Goal: Information Seeking & Learning: Learn about a topic

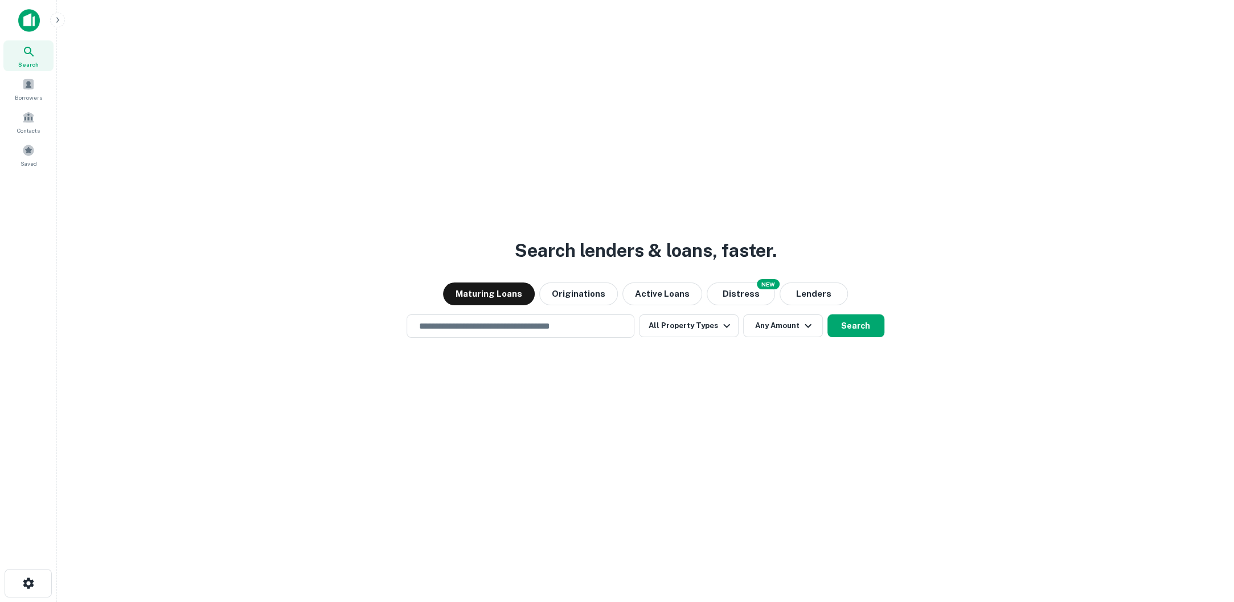
click at [667, 352] on div "Search lenders & loans, faster. Maturing Loans Originations Active Loans NEW Di…" at bounding box center [645, 328] width 1159 height 602
click at [595, 331] on input "text" at bounding box center [520, 325] width 217 height 13
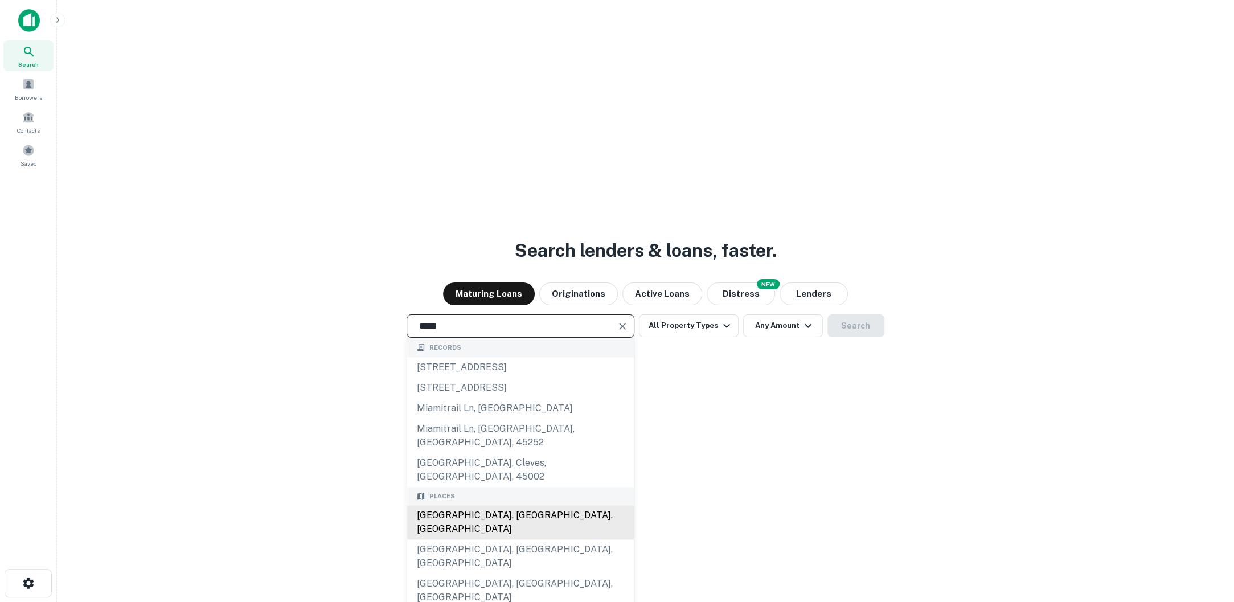
click at [479, 505] on div "[GEOGRAPHIC_DATA], [GEOGRAPHIC_DATA], [GEOGRAPHIC_DATA]" at bounding box center [520, 522] width 227 height 34
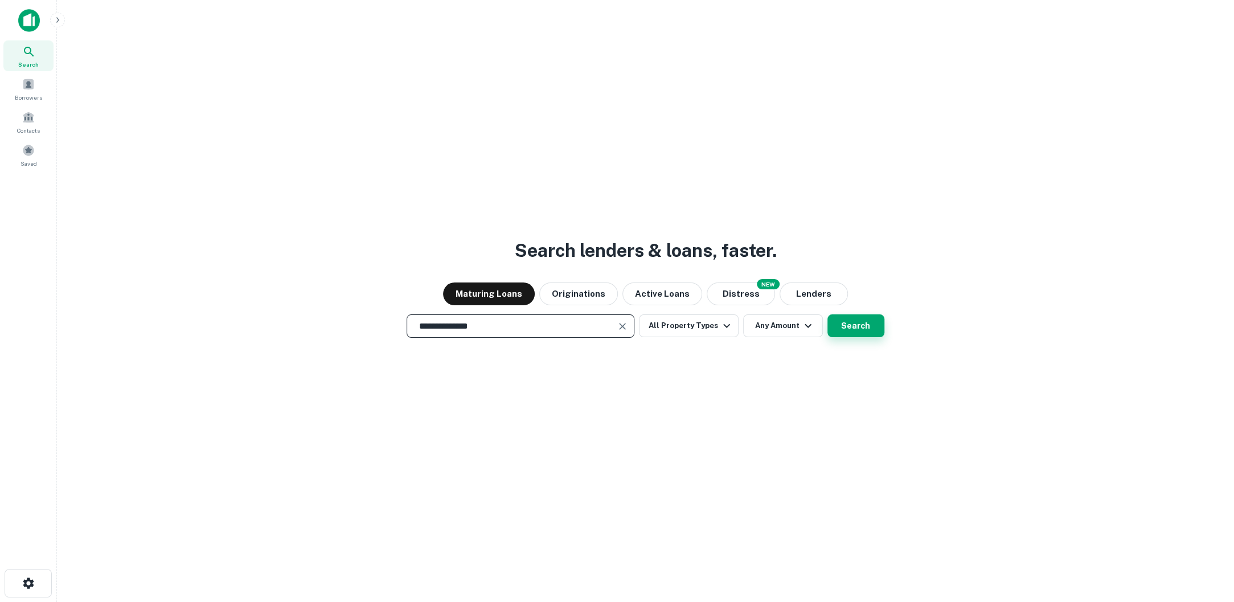
type input "**********"
click at [861, 329] on button "Search" at bounding box center [855, 325] width 57 height 23
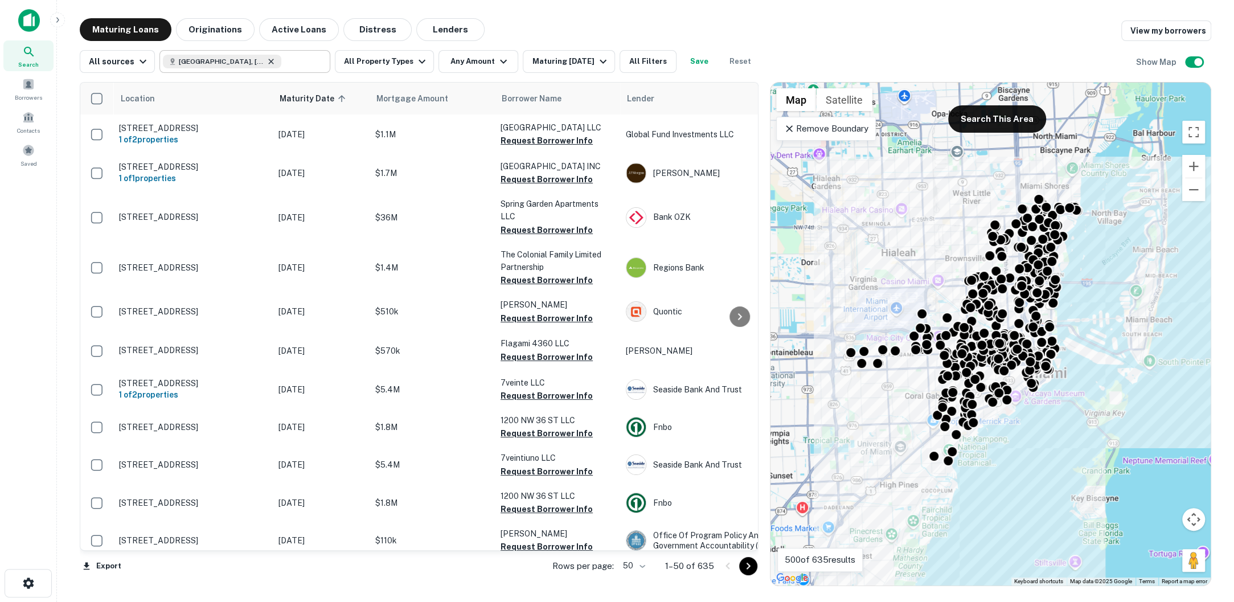
click at [266, 59] on icon at bounding box center [270, 61] width 9 height 9
click at [281, 59] on input "text" at bounding box center [303, 62] width 44 height 16
click at [254, 60] on input "**********" at bounding box center [235, 62] width 145 height 16
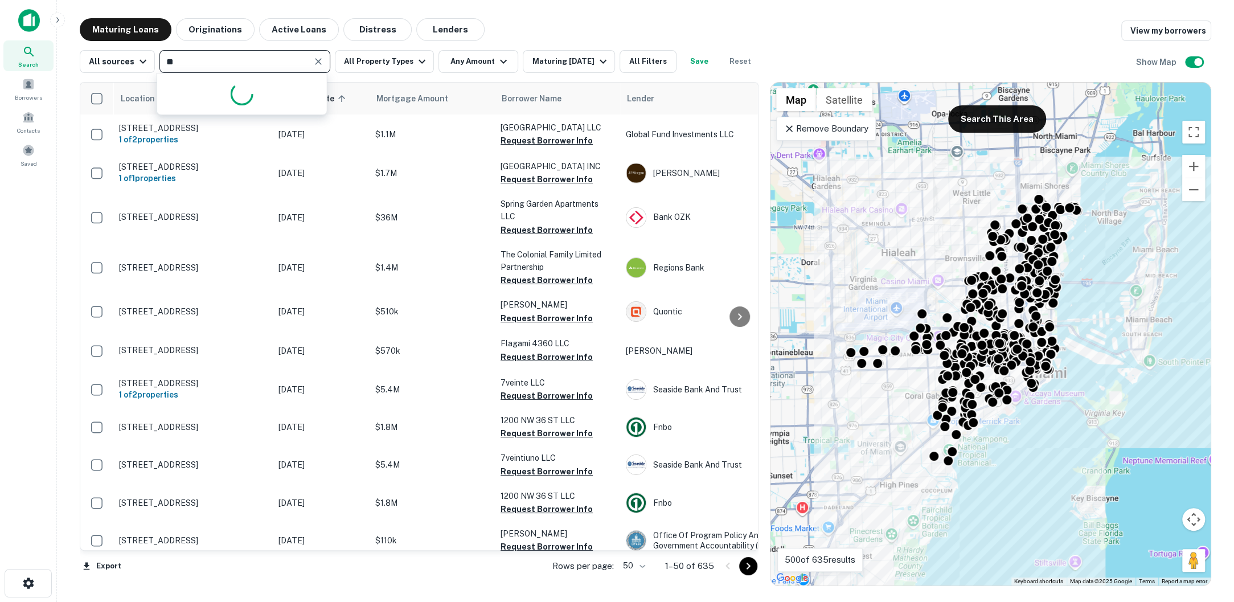
type input "*"
type input "*****"
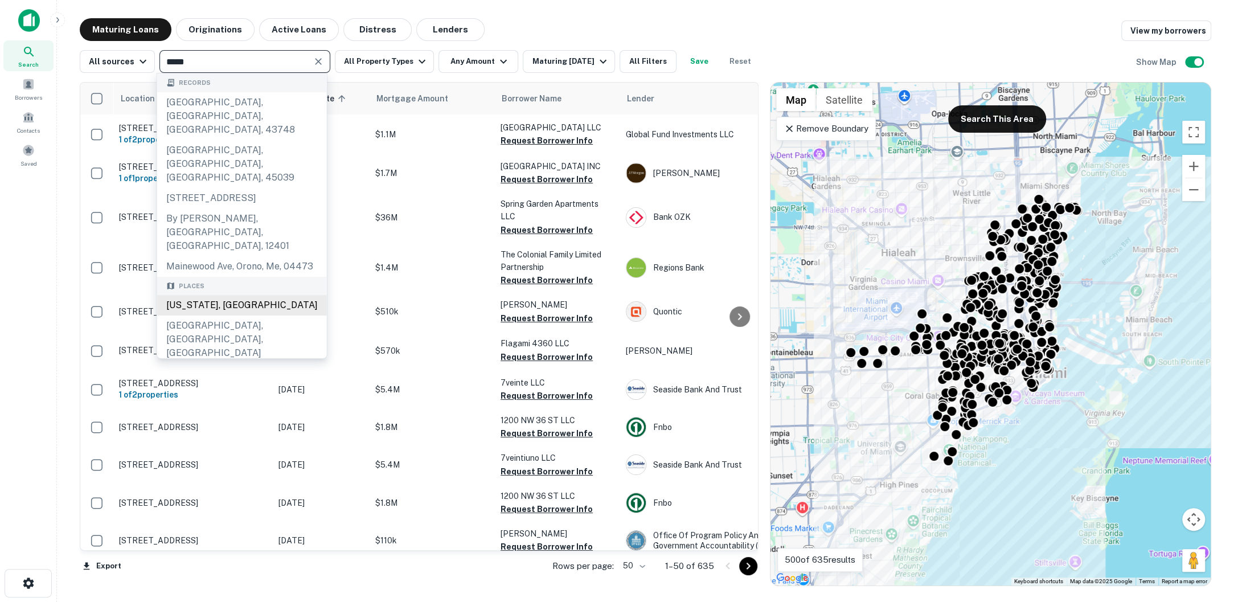
click at [211, 295] on div "[US_STATE], [GEOGRAPHIC_DATA]" at bounding box center [242, 305] width 170 height 20
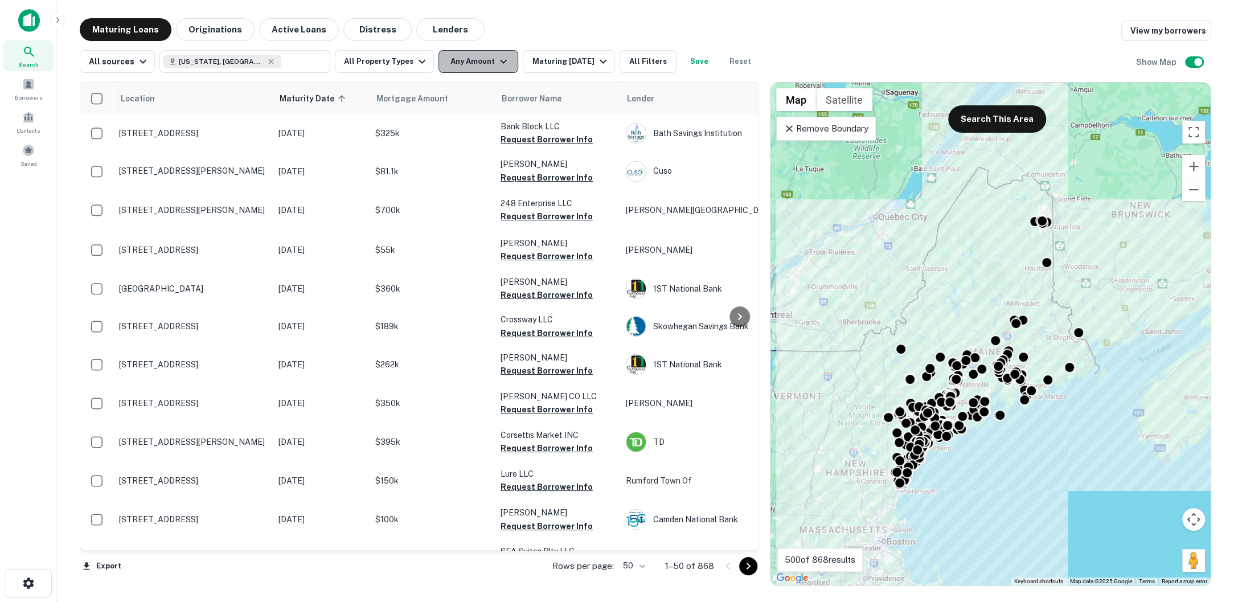
click at [483, 65] on button "Any Amount" at bounding box center [478, 61] width 80 height 23
click at [475, 55] on button "Any Amount" at bounding box center [478, 61] width 80 height 23
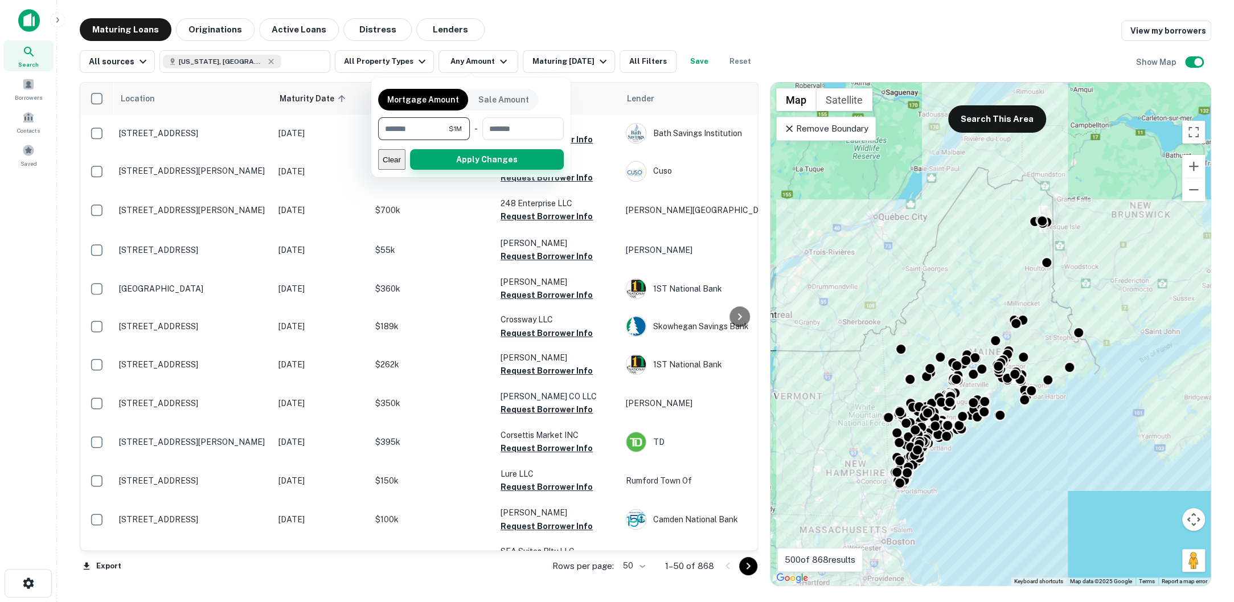
type input "*******"
click at [479, 157] on button "Apply Changes" at bounding box center [487, 159] width 154 height 20
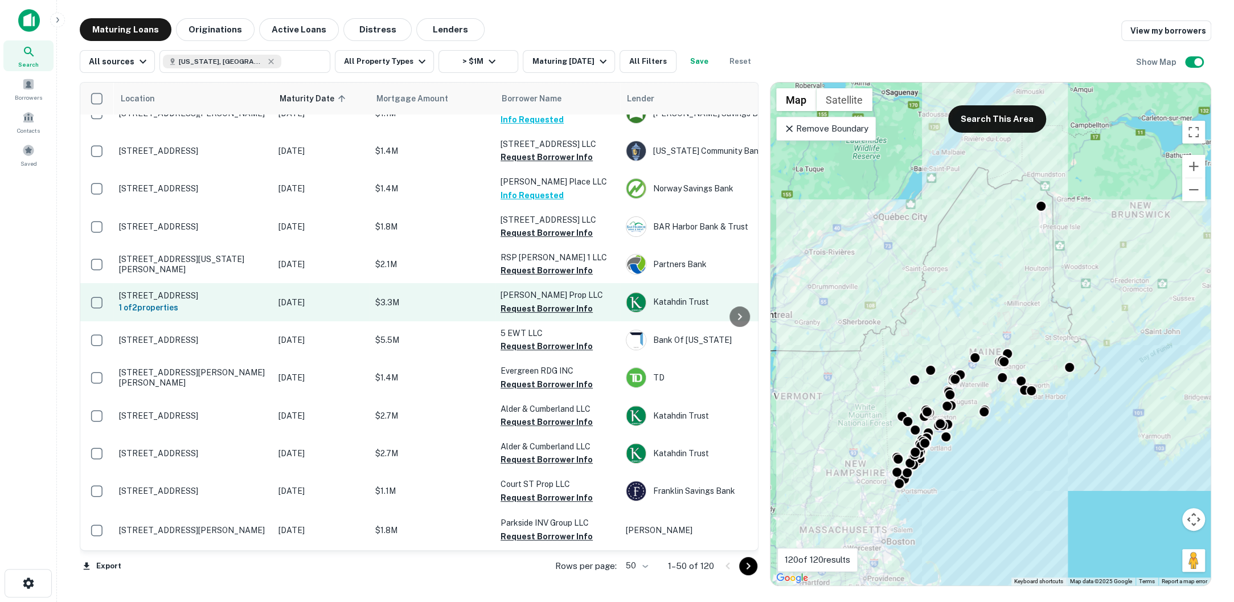
scroll to position [189, 0]
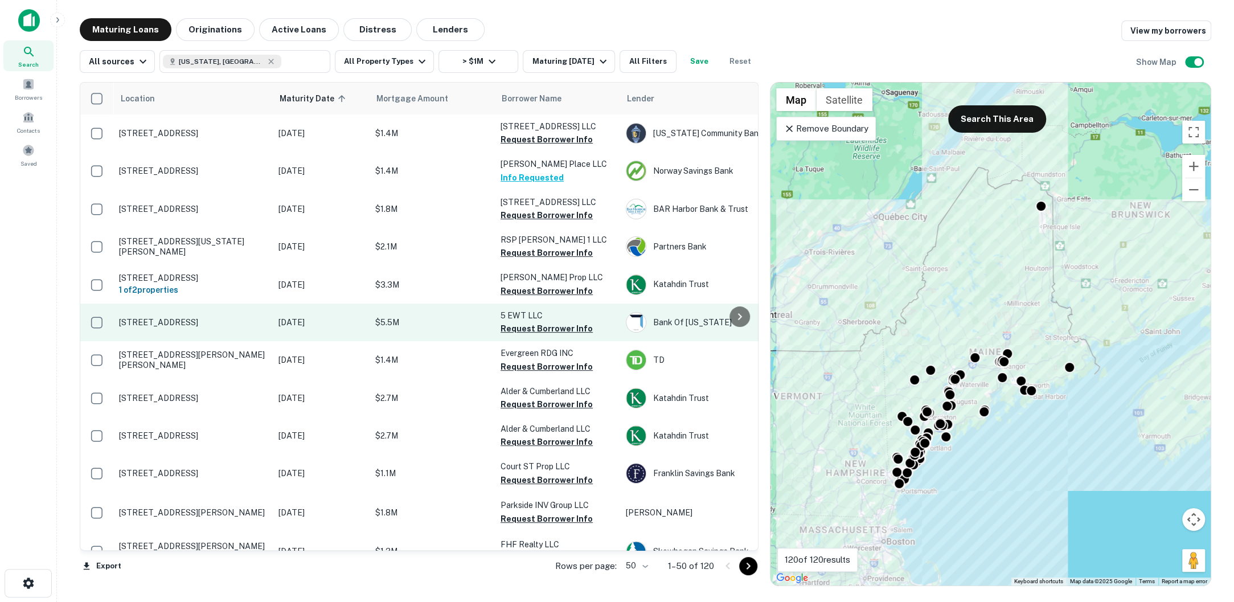
click at [195, 327] on p "[STREET_ADDRESS]" at bounding box center [193, 322] width 148 height 10
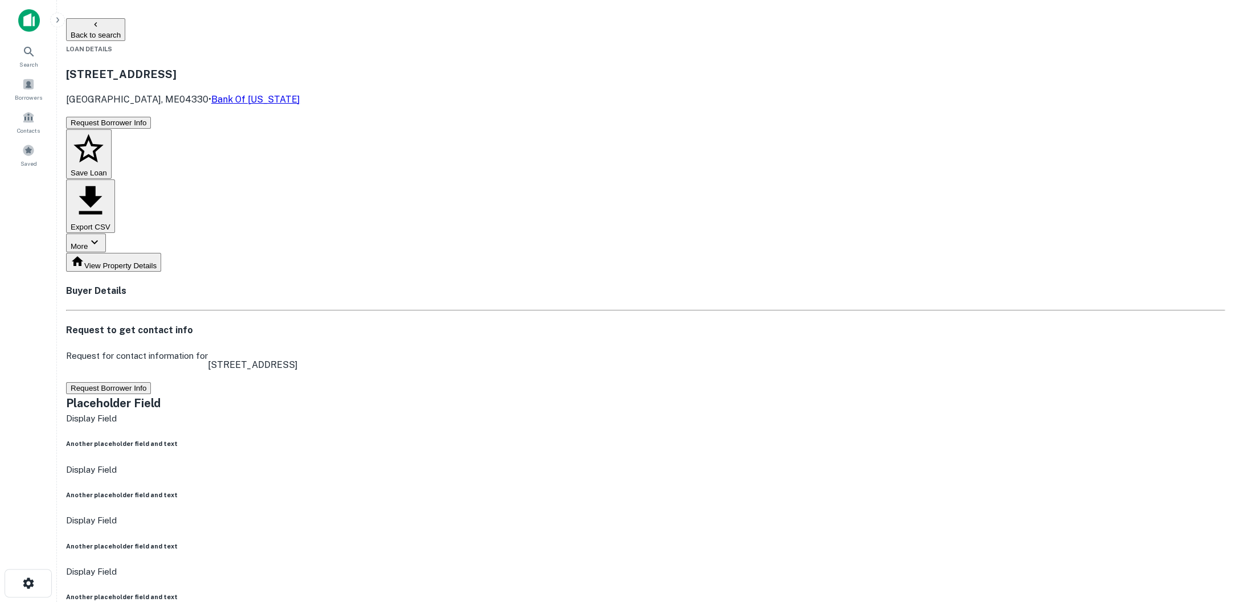
click at [151, 382] on button "Request Borrower Info" at bounding box center [108, 388] width 85 height 12
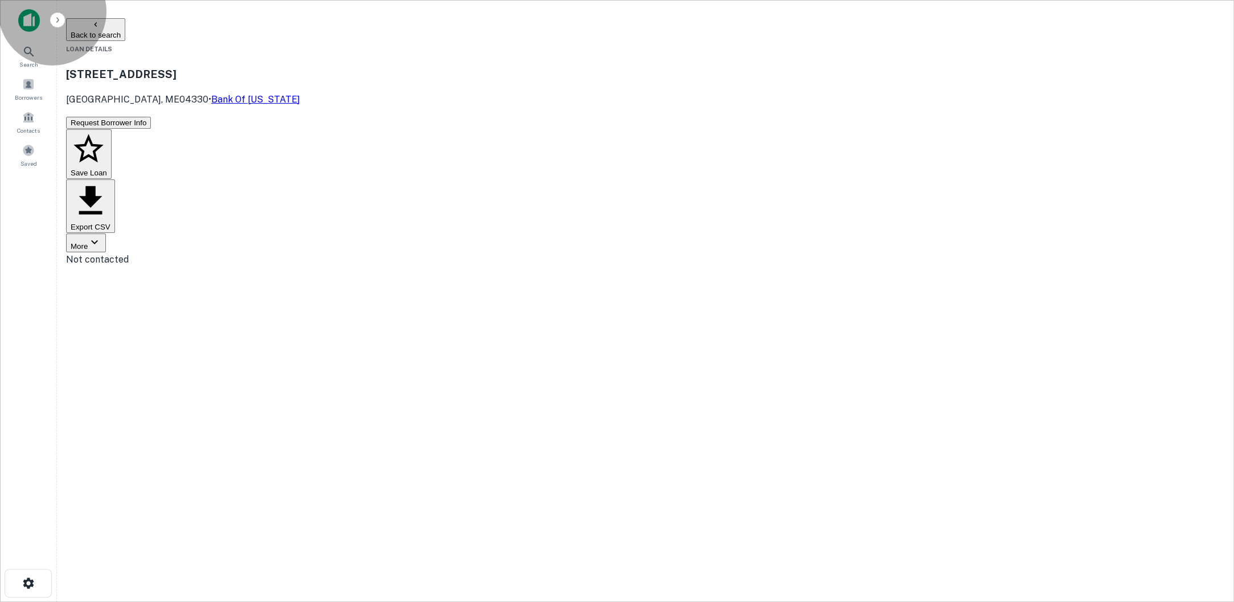
click at [125, 30] on button "Back to search" at bounding box center [95, 29] width 59 height 23
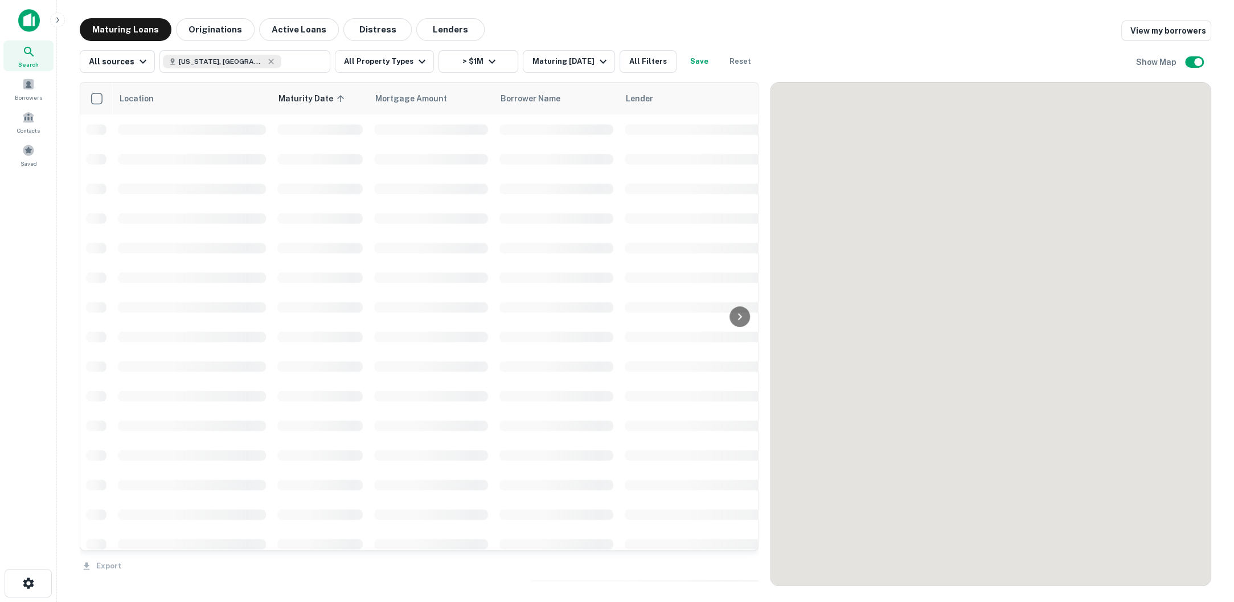
scroll to position [189, 0]
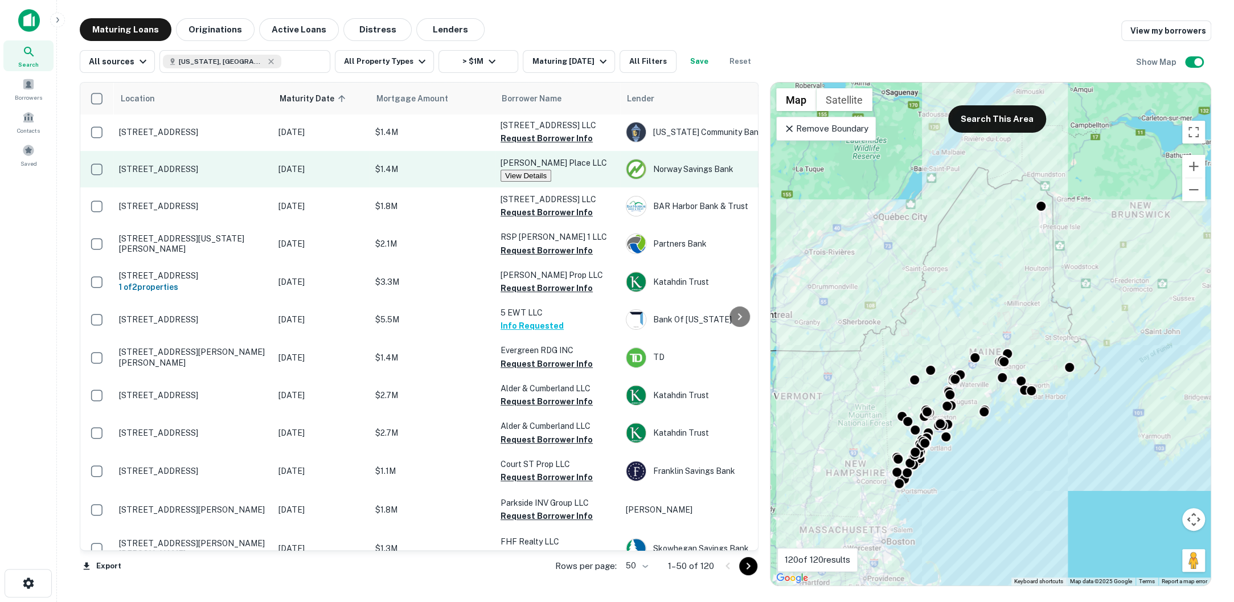
click at [531, 178] on button "View Details" at bounding box center [525, 176] width 51 height 12
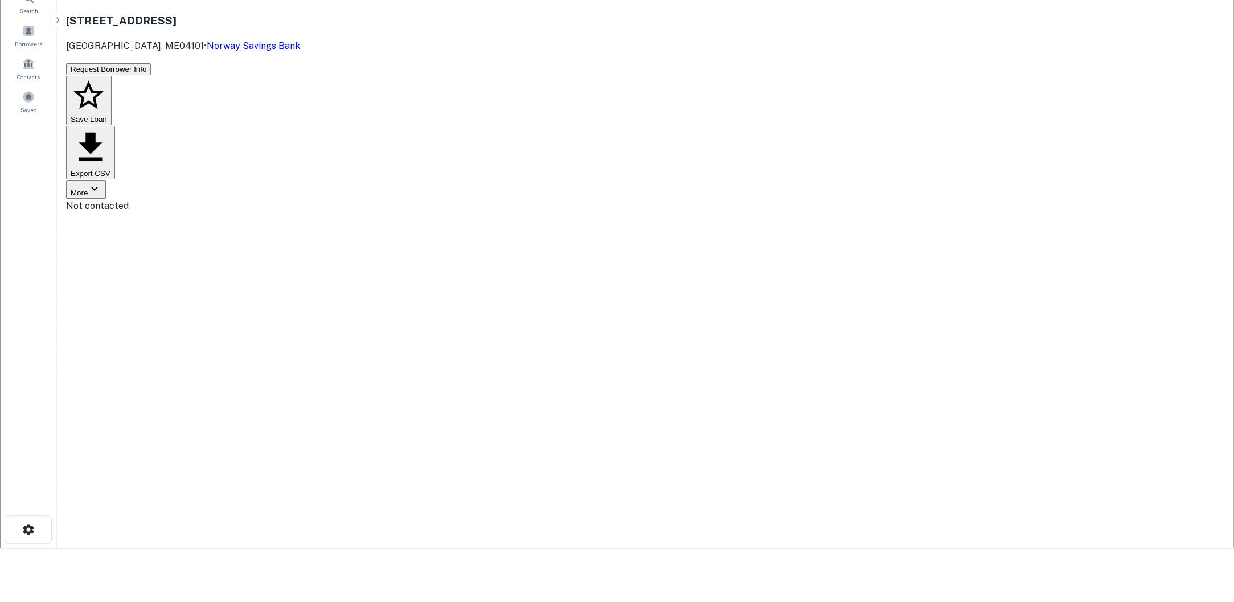
scroll to position [75, 0]
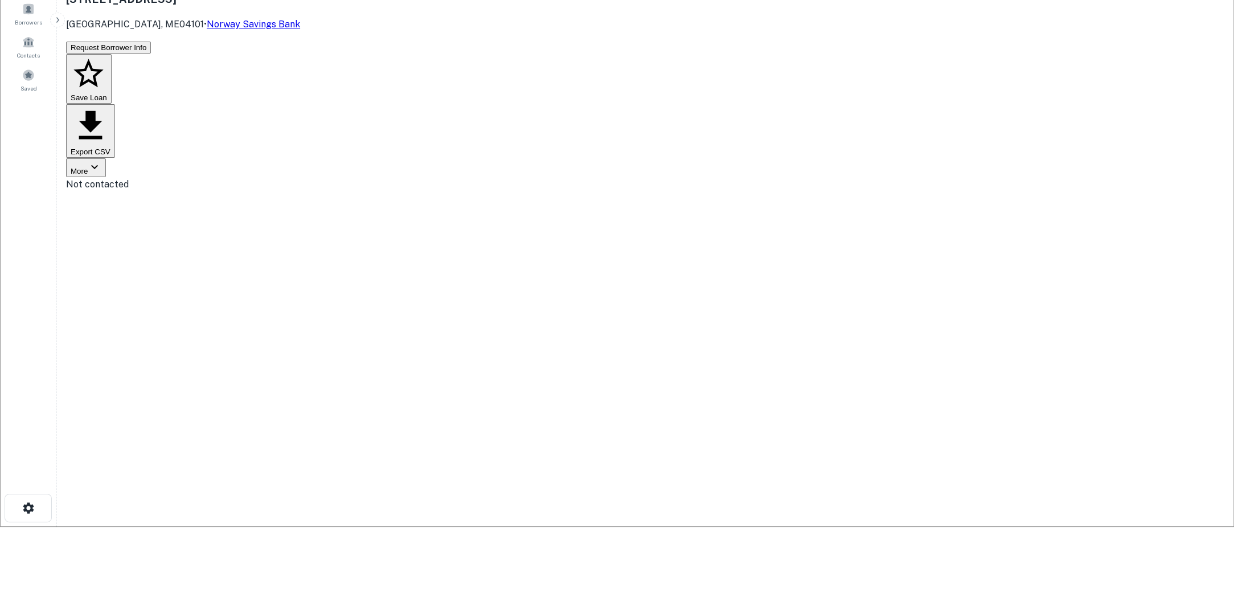
drag, startPoint x: 941, startPoint y: 277, endPoint x: 1058, endPoint y: 273, distance: 117.3
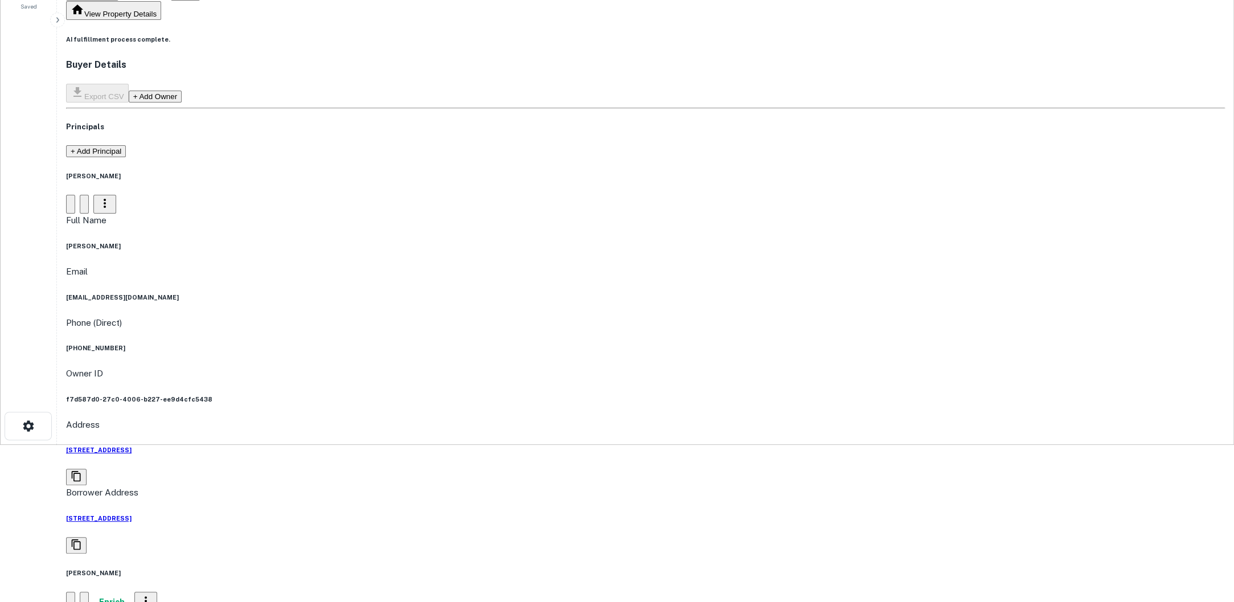
scroll to position [0, 0]
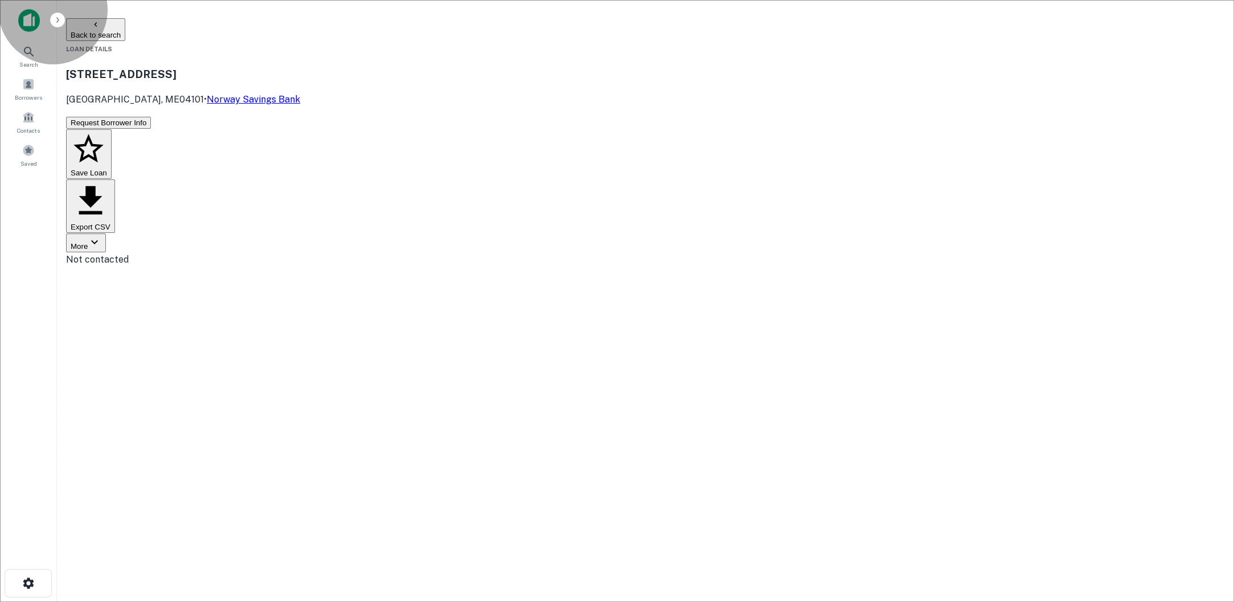
click at [125, 28] on button "Back to search" at bounding box center [95, 29] width 59 height 23
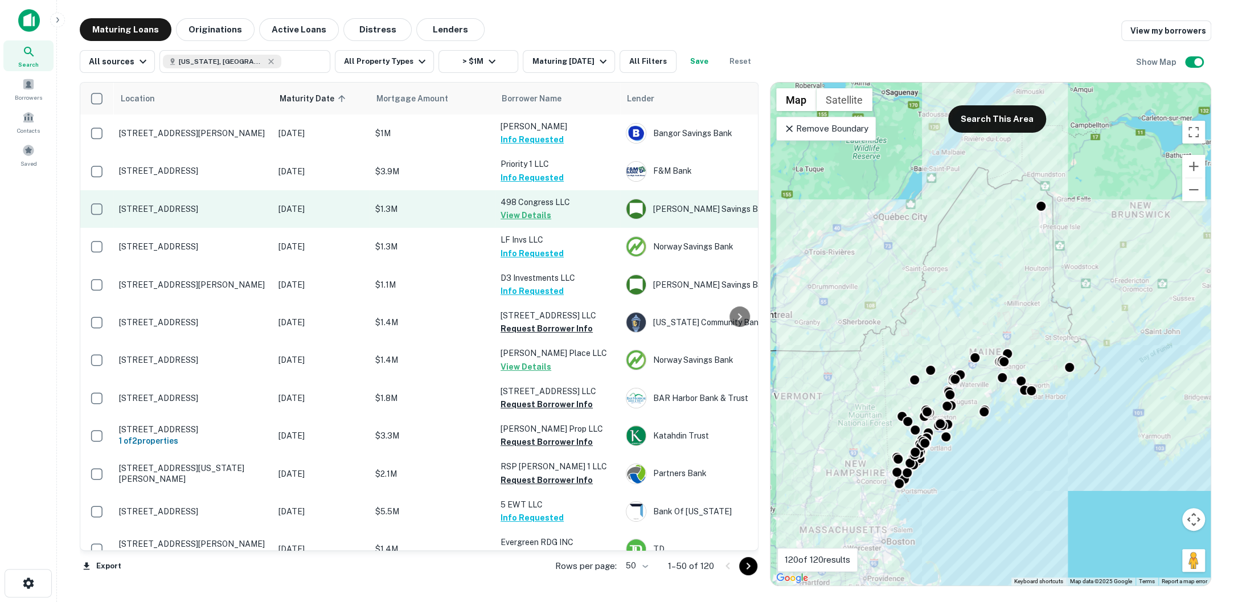
click at [440, 208] on p "$1.3M" at bounding box center [432, 209] width 114 height 13
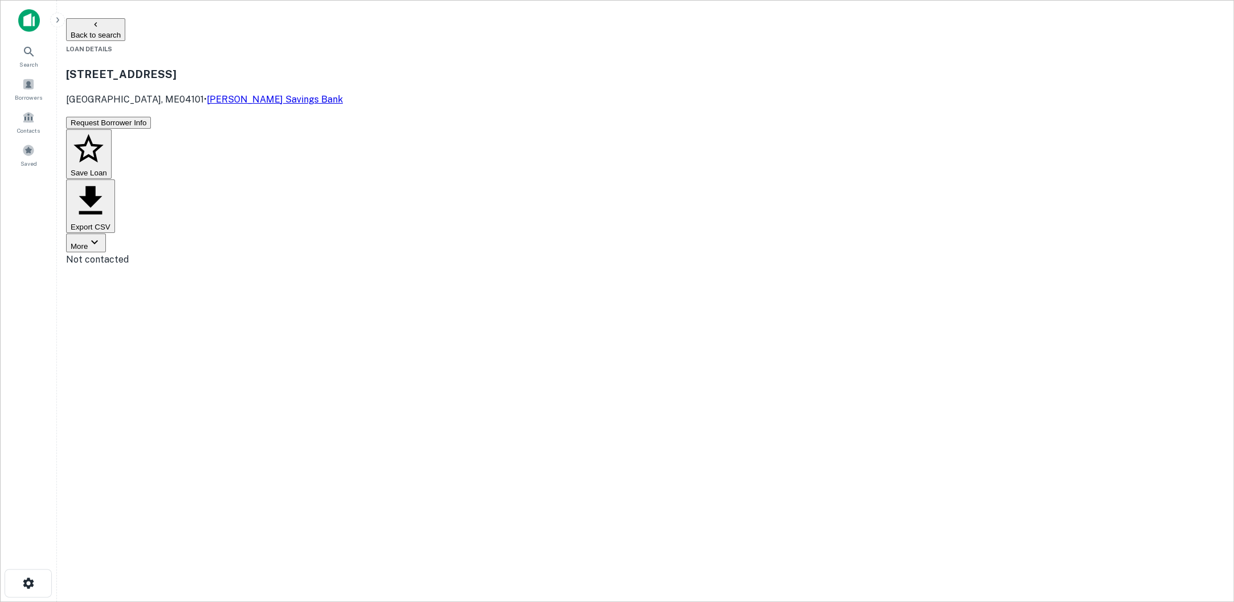
click at [125, 24] on button "Back to search" at bounding box center [95, 29] width 59 height 23
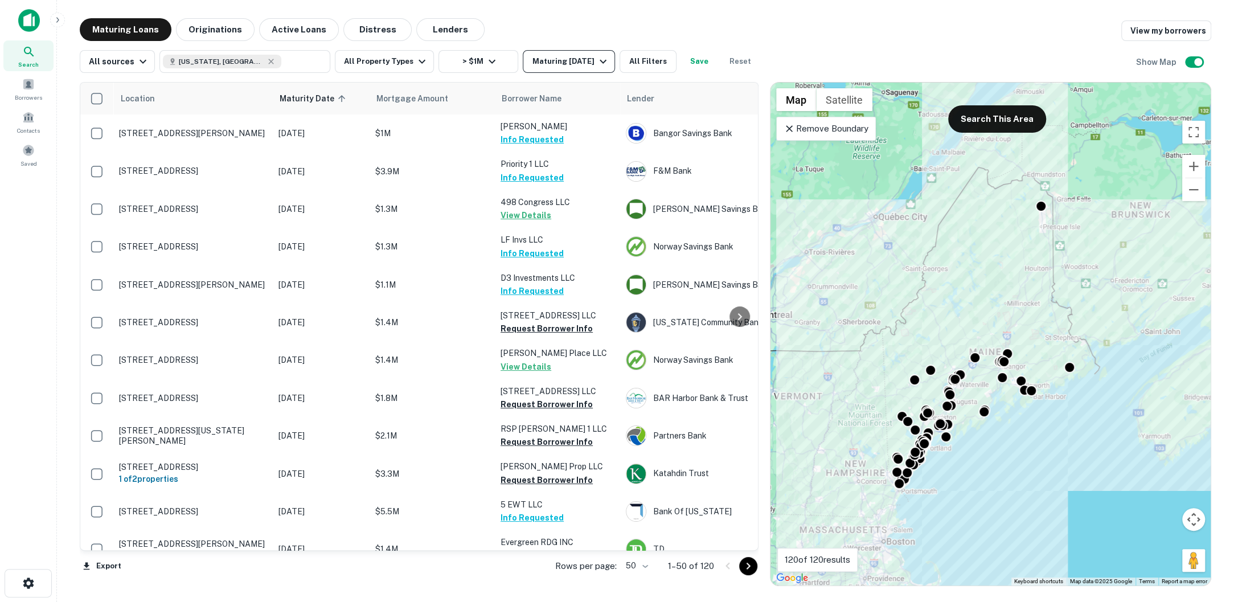
click at [599, 65] on div "Maturing [DATE]" at bounding box center [570, 62] width 77 height 14
click at [233, 34] on div at bounding box center [617, 301] width 1234 height 602
click at [219, 31] on button "Originations" at bounding box center [215, 29] width 79 height 23
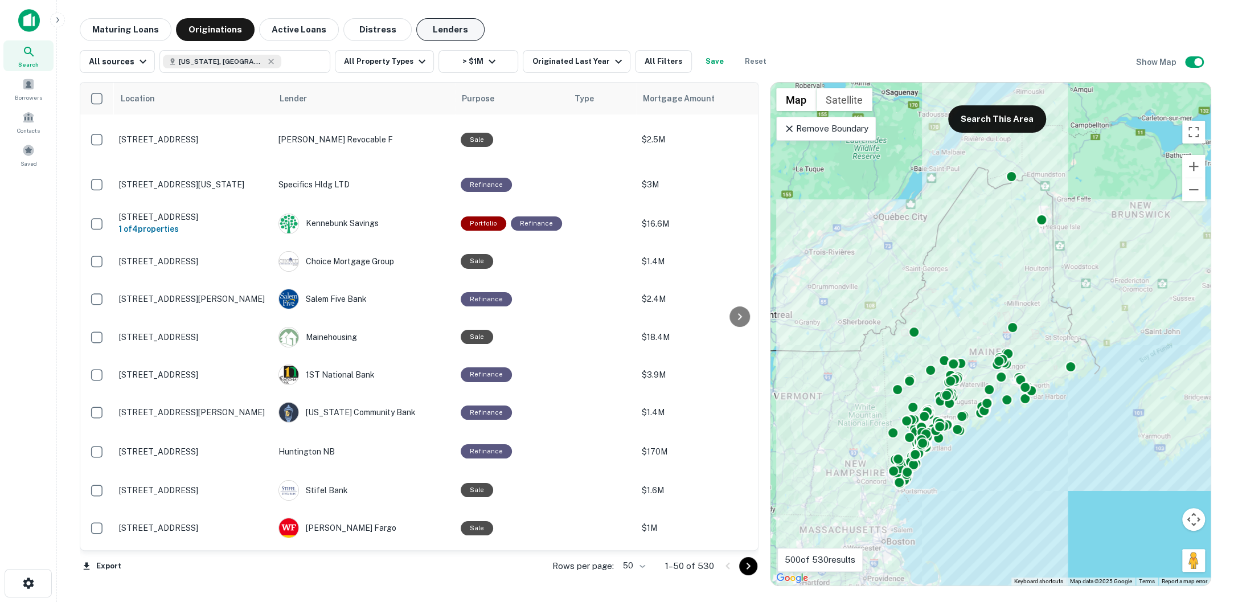
click at [452, 34] on button "Lenders" at bounding box center [450, 29] width 68 height 23
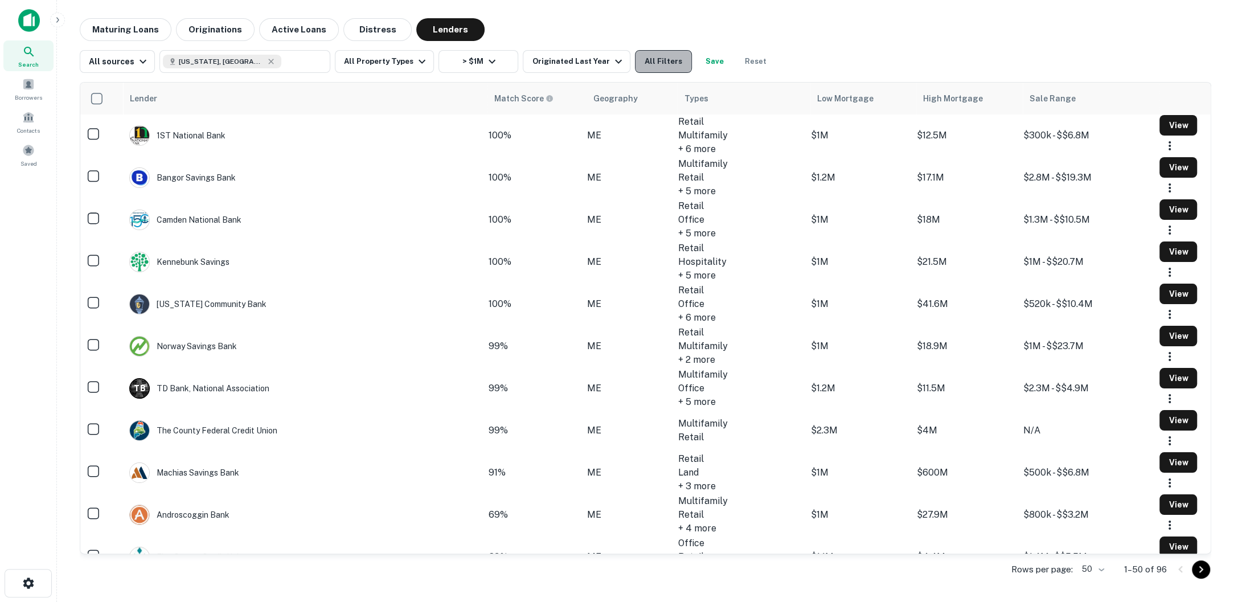
click at [651, 72] on button "All Filters" at bounding box center [663, 61] width 57 height 23
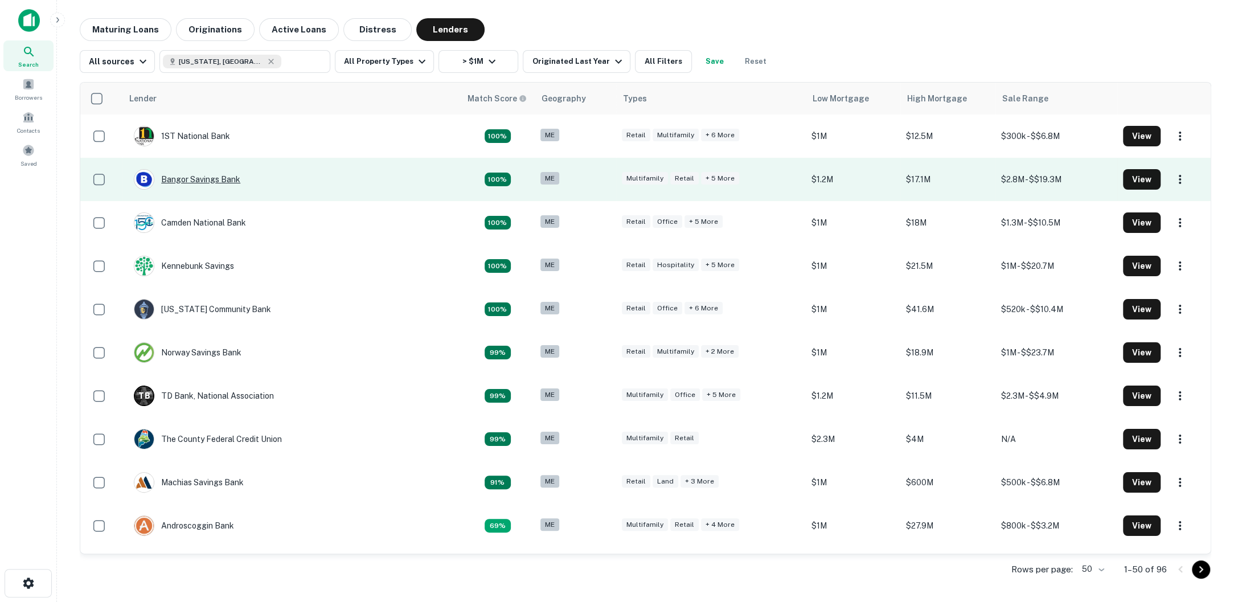
click at [204, 182] on div "Bangor Savings Bank" at bounding box center [187, 179] width 106 height 20
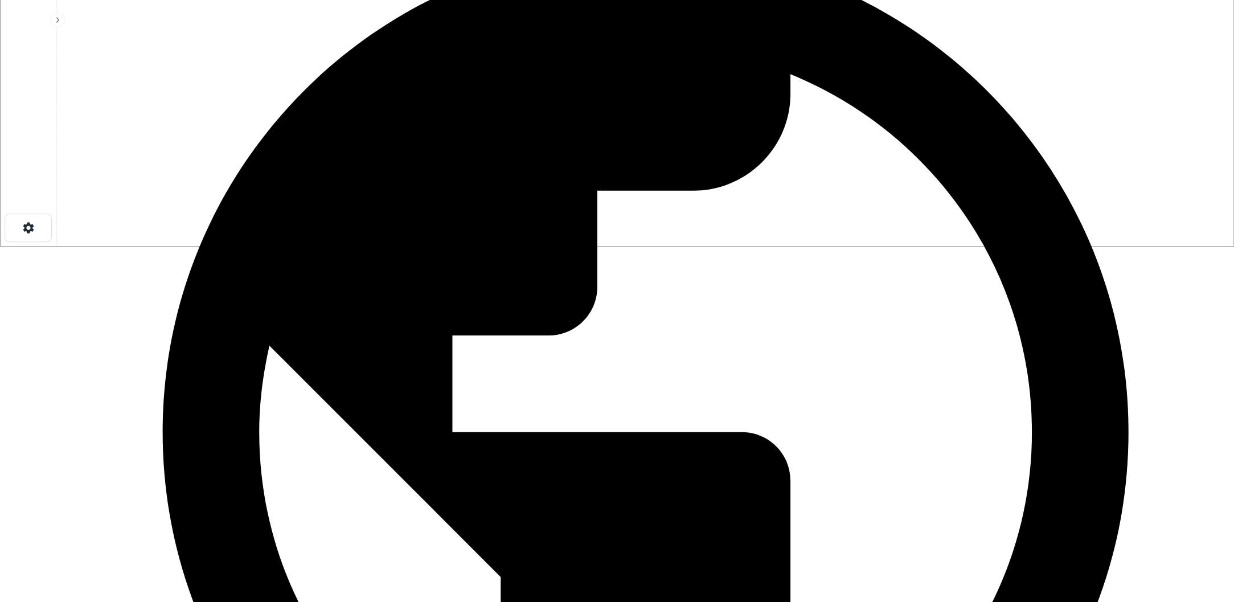
scroll to position [408, 0]
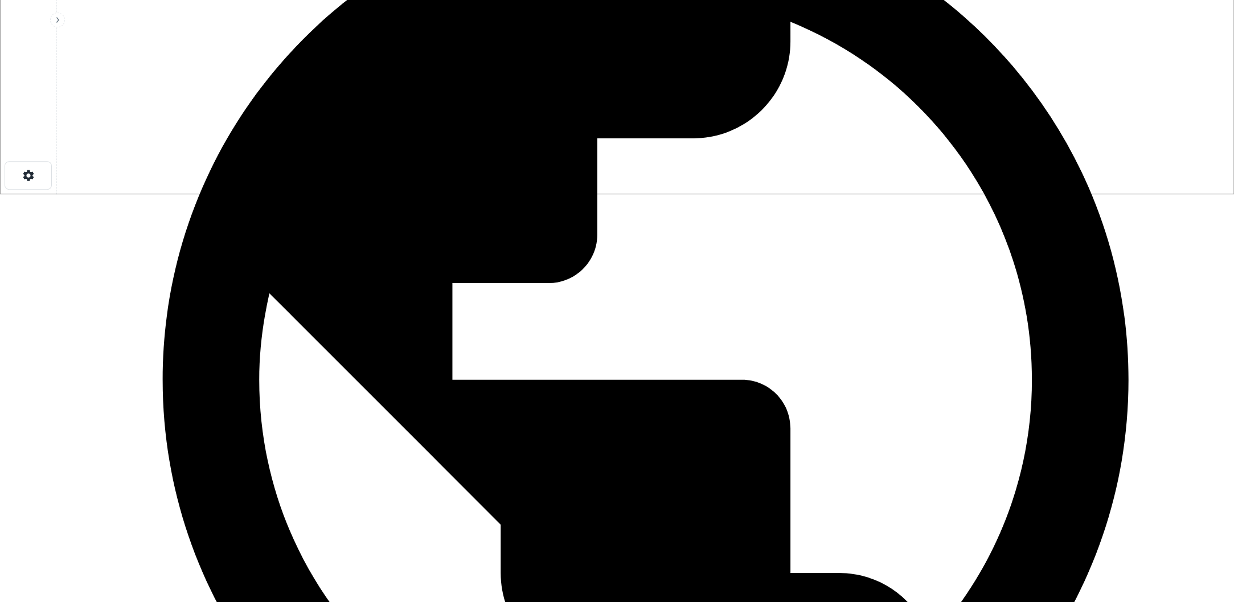
drag, startPoint x: 470, startPoint y: 269, endPoint x: 503, endPoint y: 271, distance: 33.1
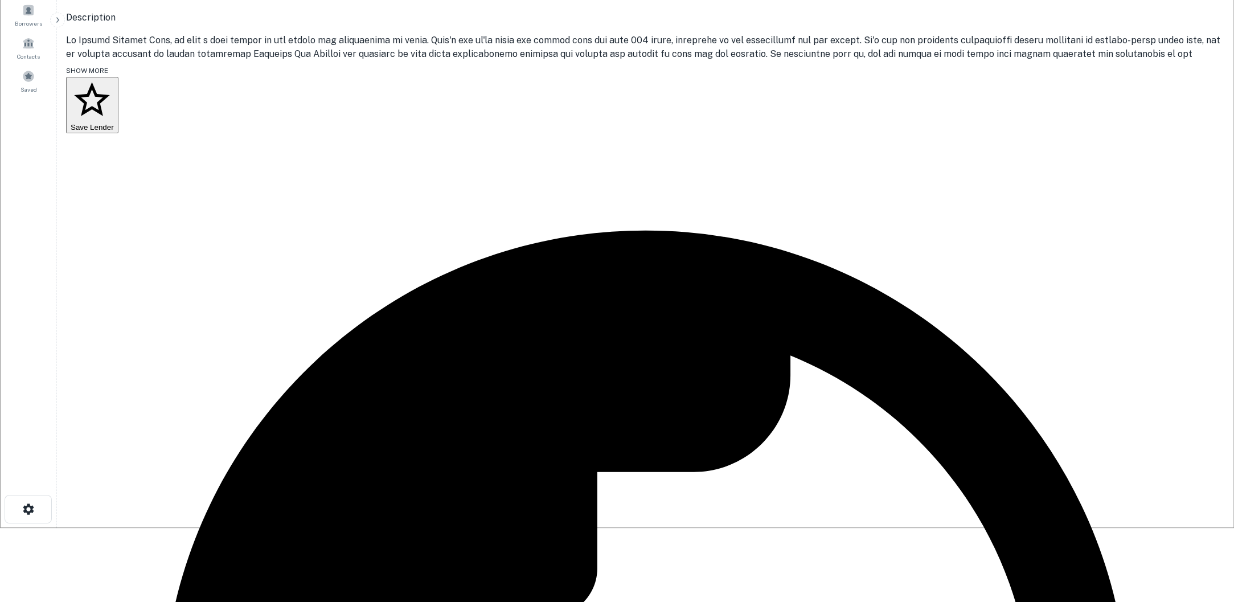
scroll to position [0, 0]
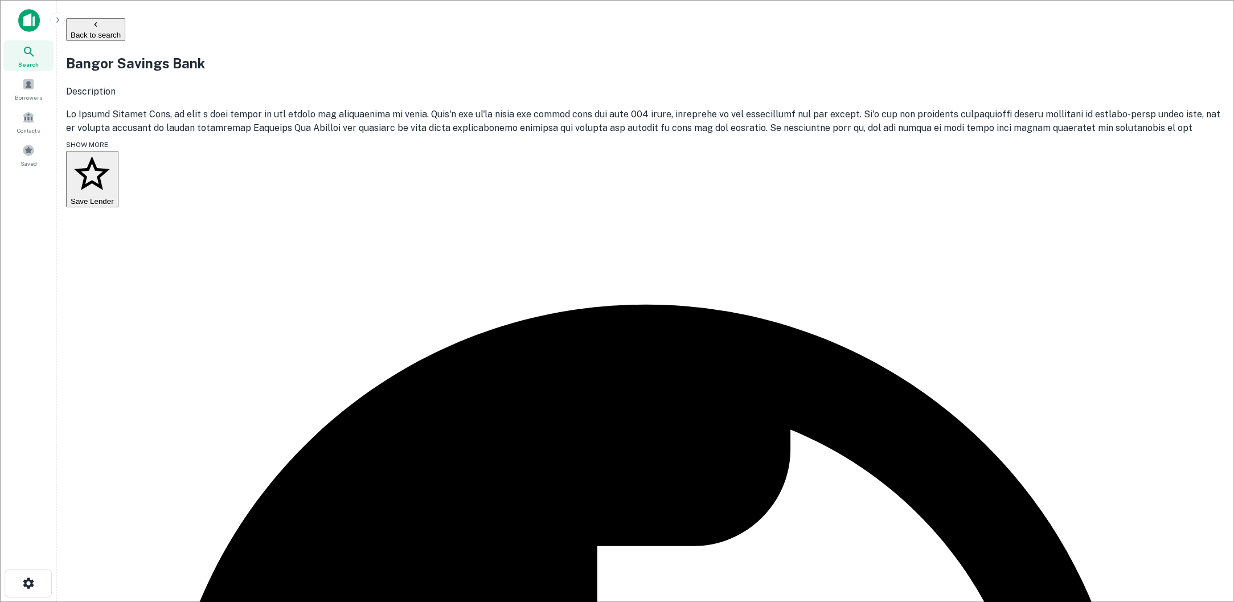
click at [125, 24] on button "Back to search" at bounding box center [95, 29] width 59 height 23
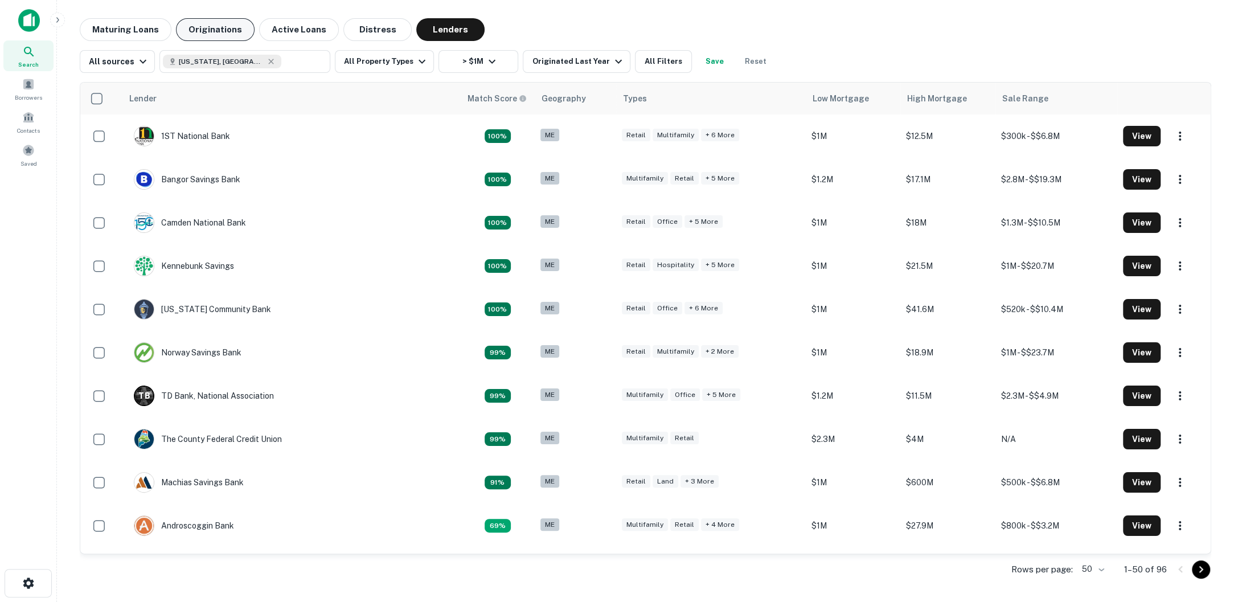
click at [205, 31] on button "Originations" at bounding box center [215, 29] width 79 height 23
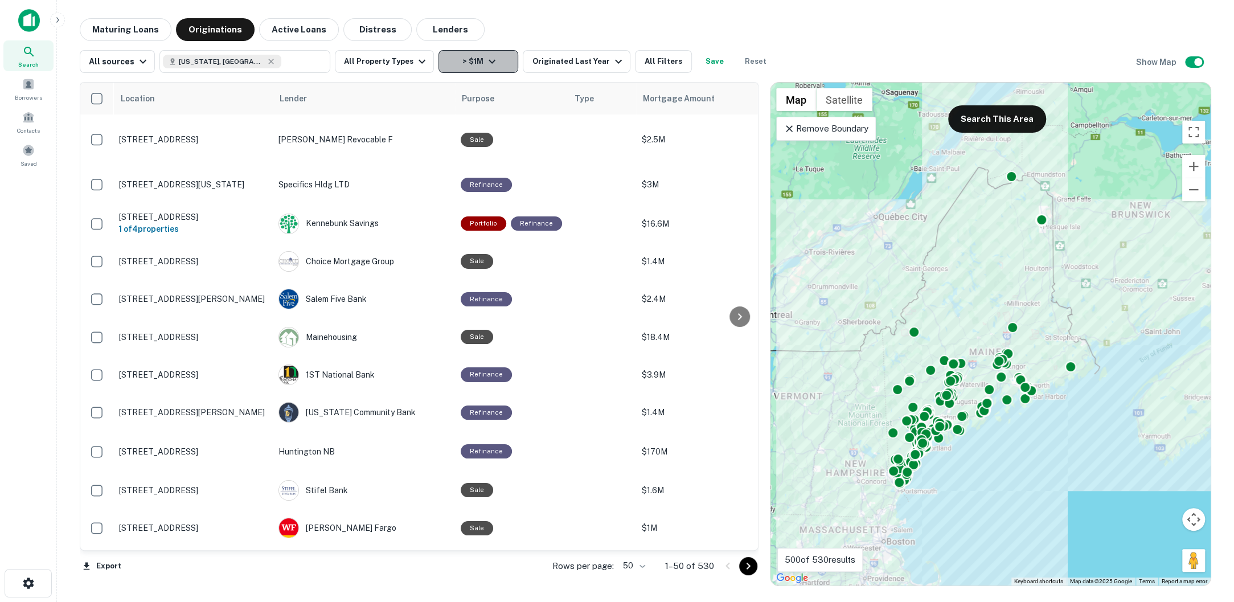
click at [508, 60] on button "> $1M" at bounding box center [478, 61] width 80 height 23
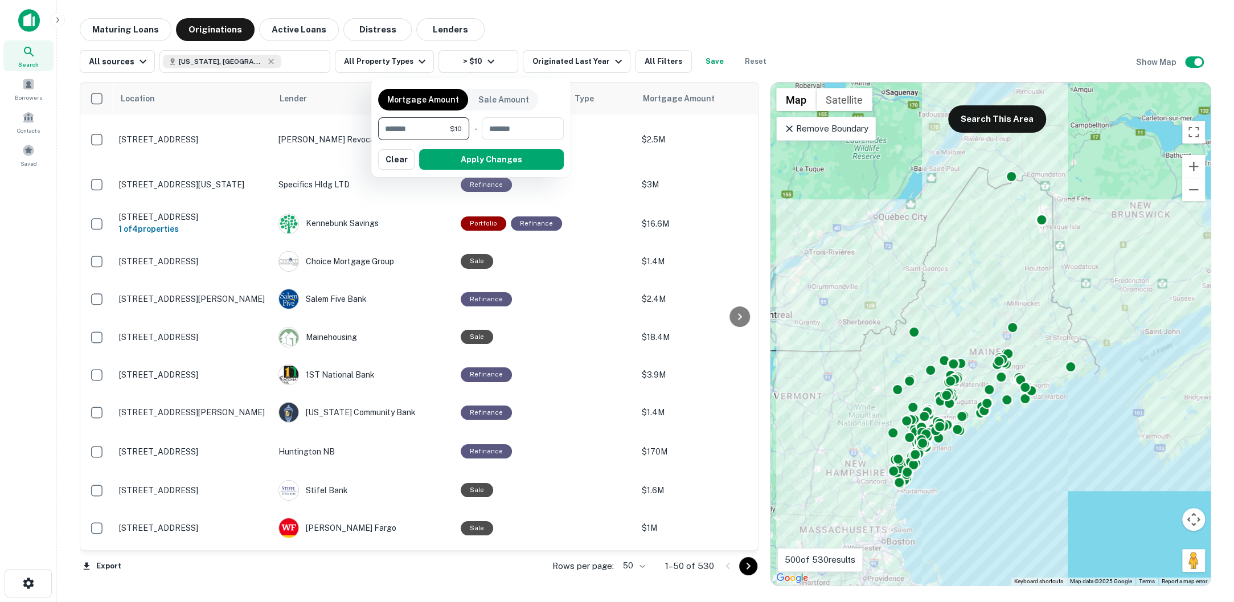
type input "*"
click at [481, 161] on button "Apply Changes" at bounding box center [471, 159] width 186 height 20
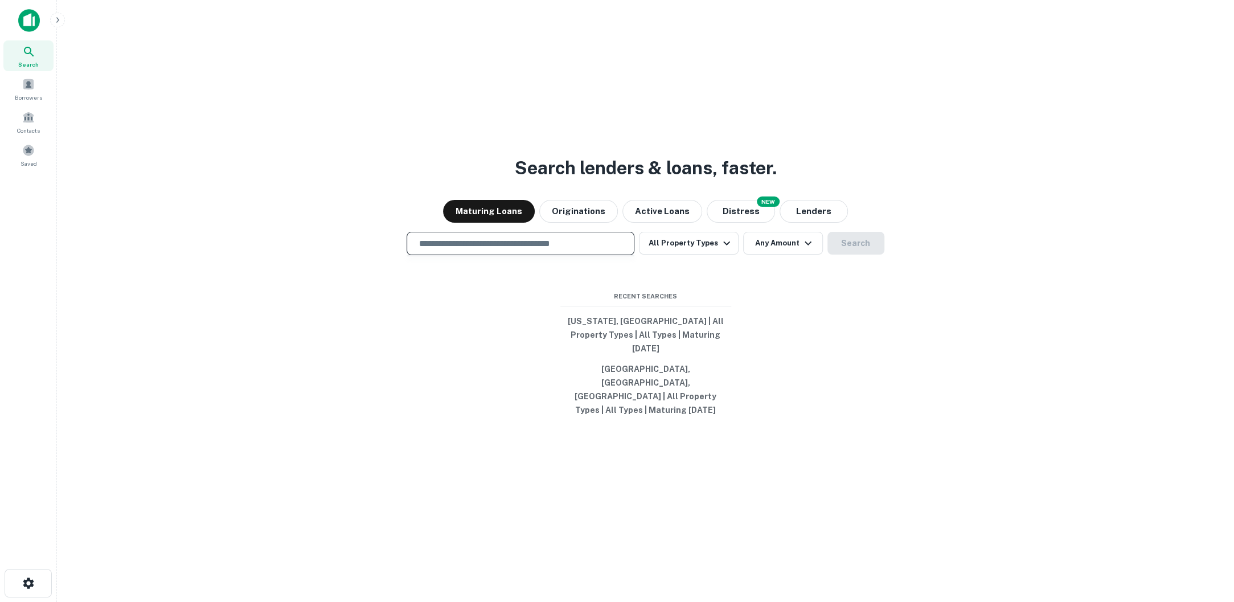
click at [590, 250] on input "text" at bounding box center [520, 243] width 217 height 13
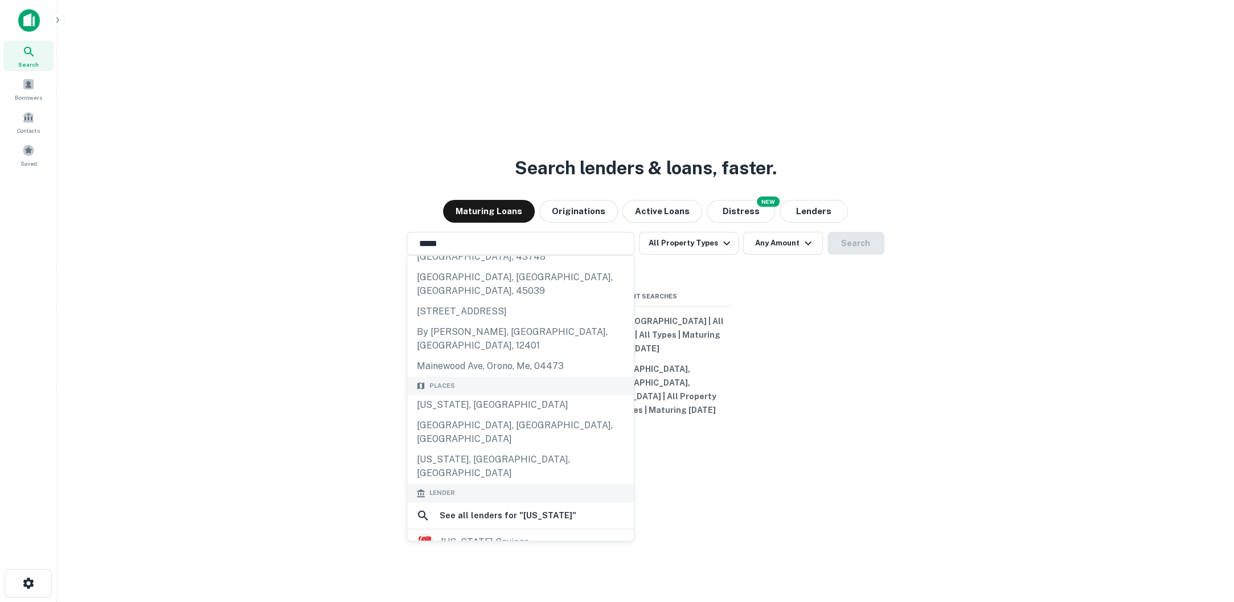
scroll to position [46, 0]
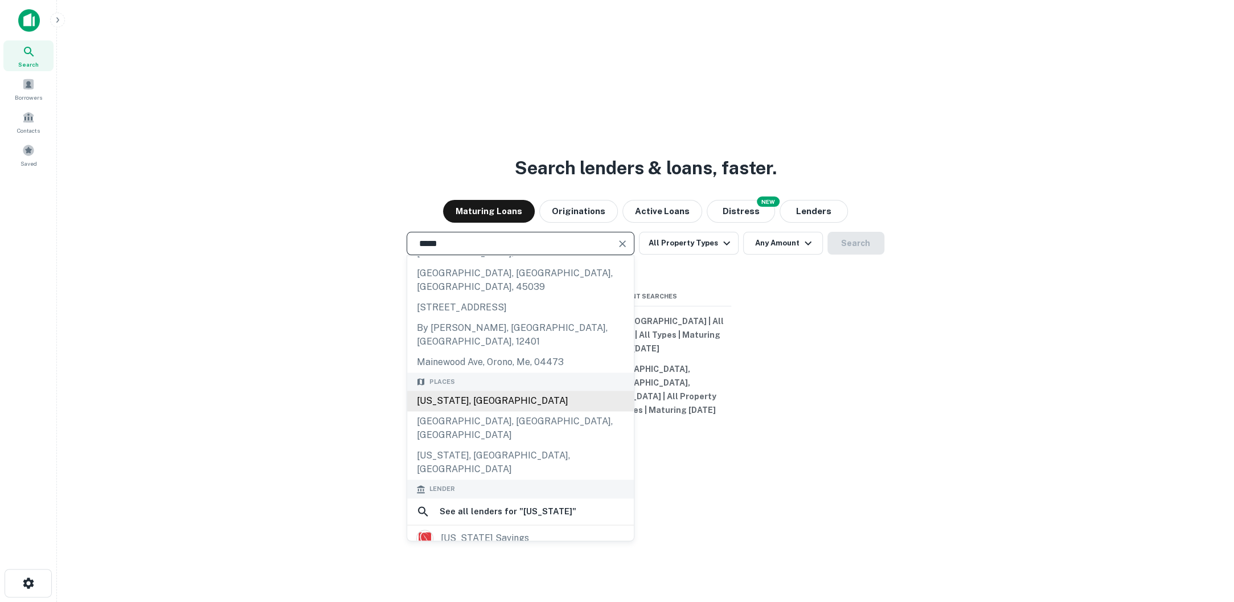
click at [507, 391] on div "[US_STATE], [GEOGRAPHIC_DATA]" at bounding box center [520, 401] width 227 height 20
type input "**********"
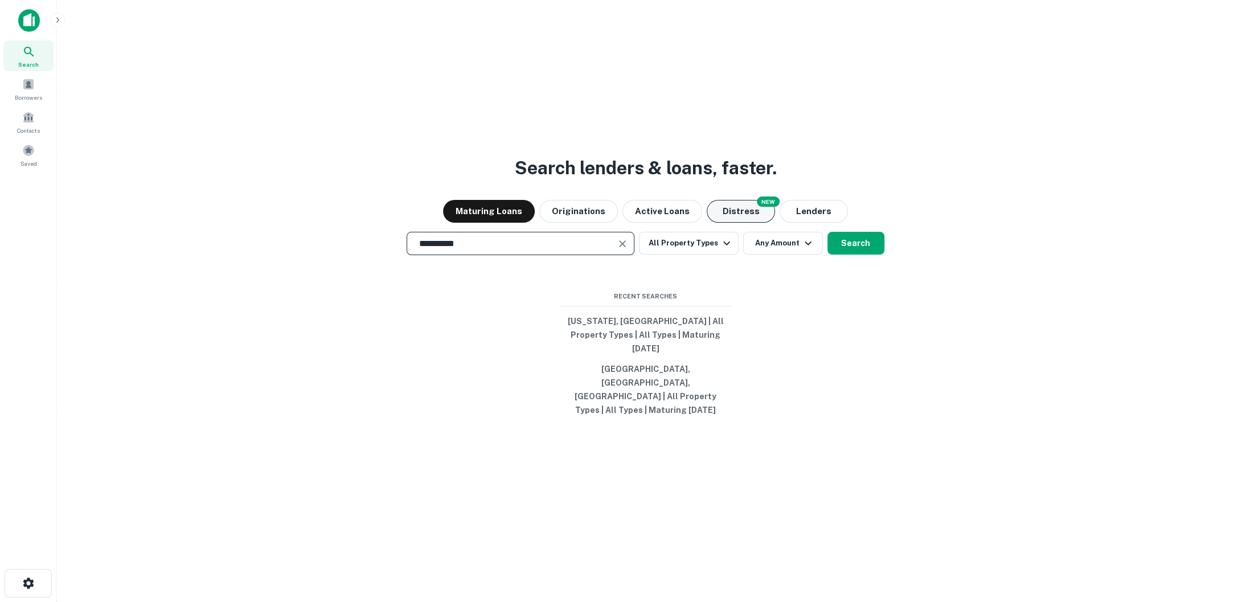
click at [736, 223] on button "Distress" at bounding box center [741, 211] width 68 height 23
click at [850, 255] on button "Search" at bounding box center [855, 243] width 57 height 23
